Goal: Check status: Check status

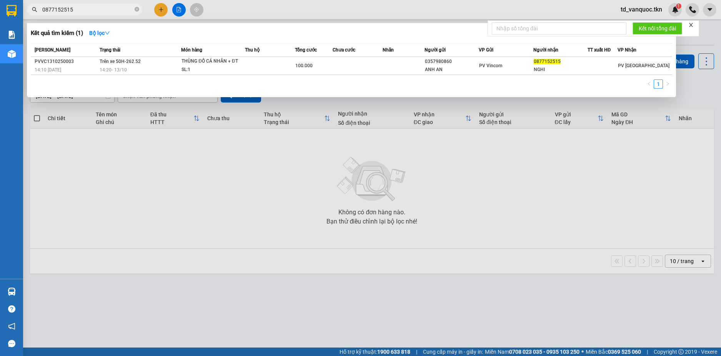
type input "0877152515"
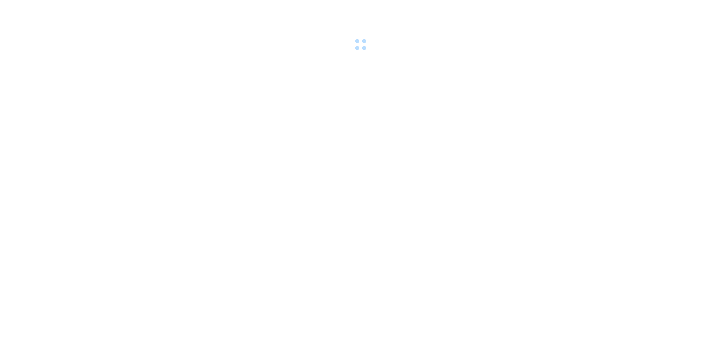
click at [73, 15] on div at bounding box center [360, 26] width 721 height 53
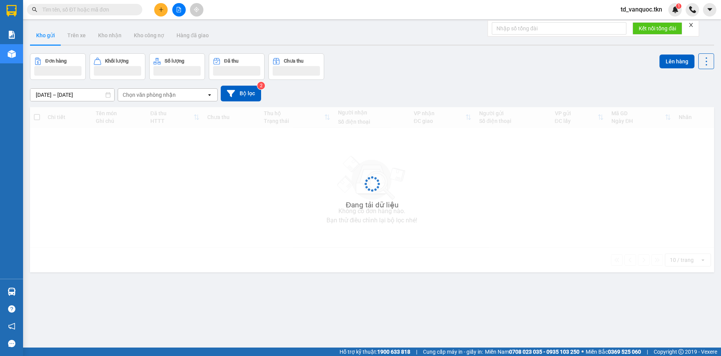
click at [78, 8] on input "text" at bounding box center [87, 9] width 91 height 8
paste input "0917217922"
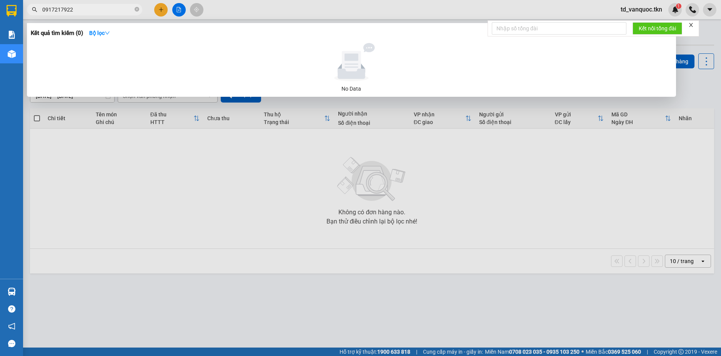
type input "0917217922"
click at [96, 12] on input "0917217922" at bounding box center [87, 9] width 91 height 8
click at [136, 8] on icon "close-circle" at bounding box center [137, 9] width 5 height 5
